Goal: Task Accomplishment & Management: Manage account settings

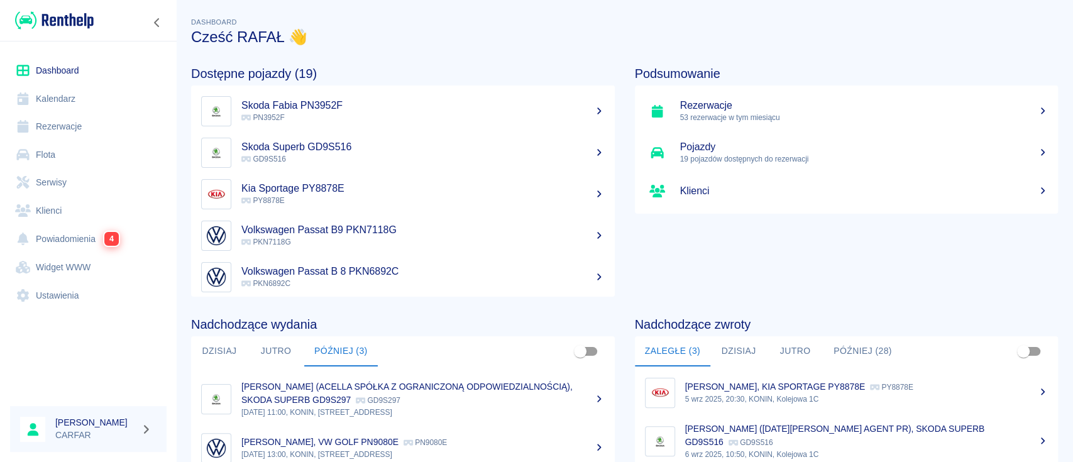
scroll to position [84, 0]
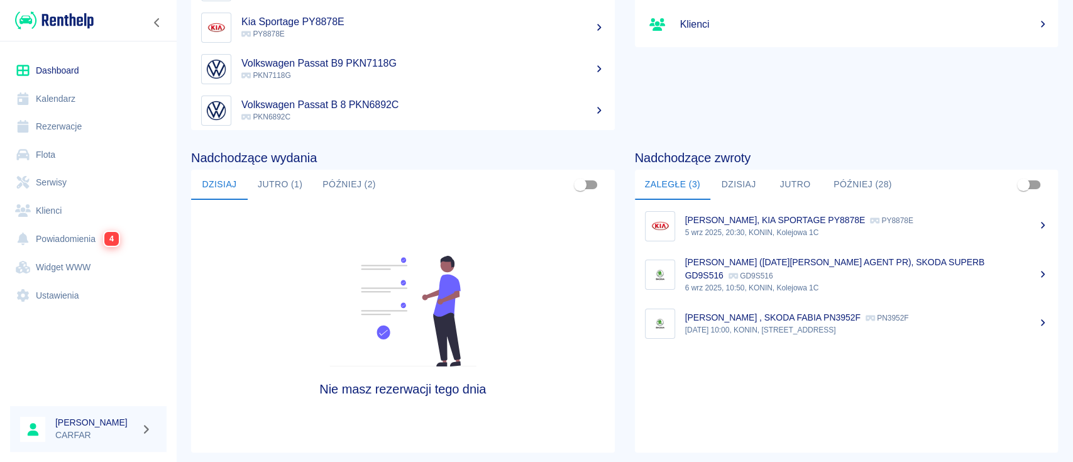
scroll to position [167, 0]
click at [736, 184] on button "Dzisiaj" at bounding box center [739, 184] width 57 height 30
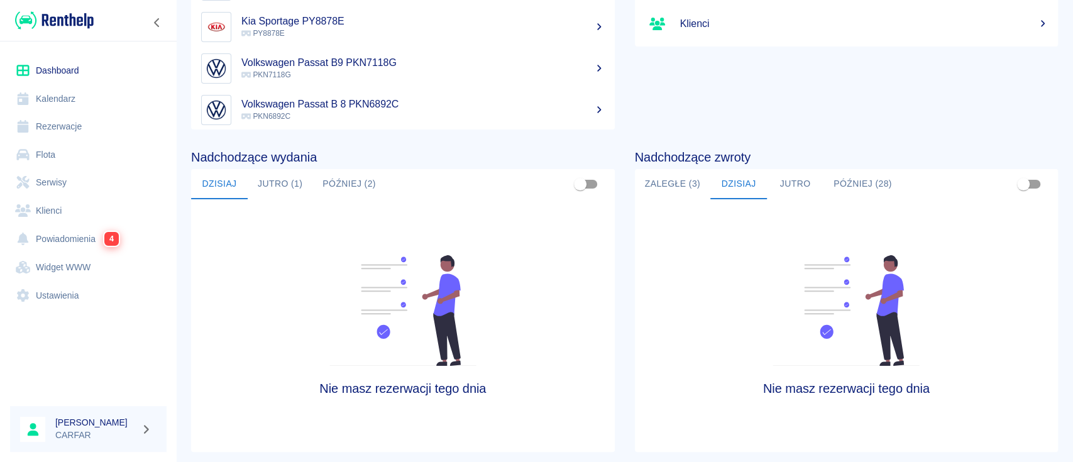
click at [789, 184] on button "Jutro" at bounding box center [795, 184] width 57 height 30
click at [841, 180] on button "Później (28)" at bounding box center [863, 184] width 79 height 30
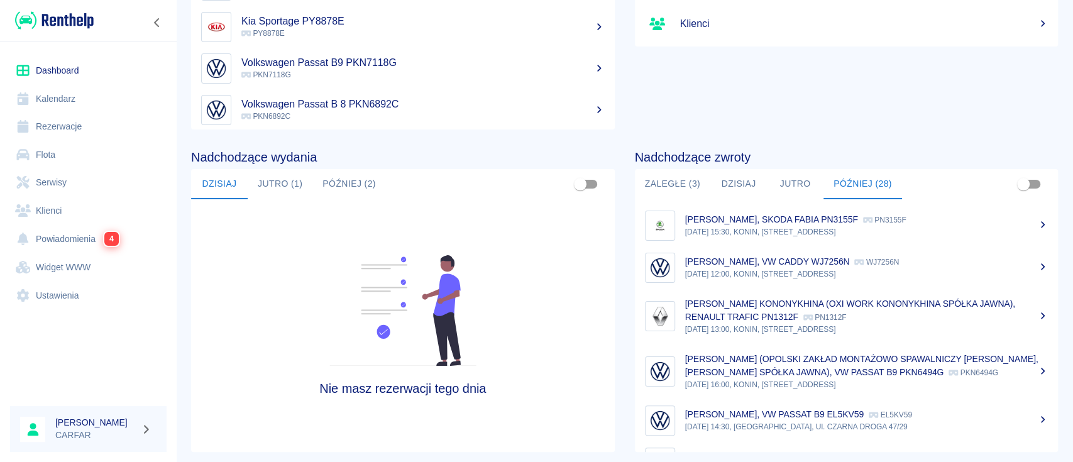
click at [292, 191] on button "Jutro (1)" at bounding box center [280, 184] width 65 height 30
